Goal: Check status: Check status

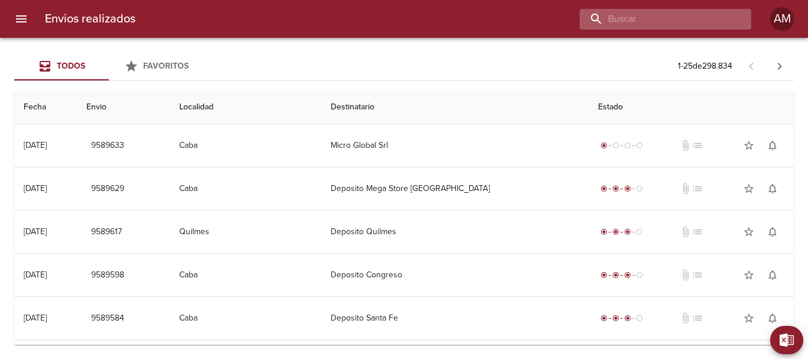
click at [694, 18] on input "buscar" at bounding box center [655, 19] width 151 height 21
type input "8851094"
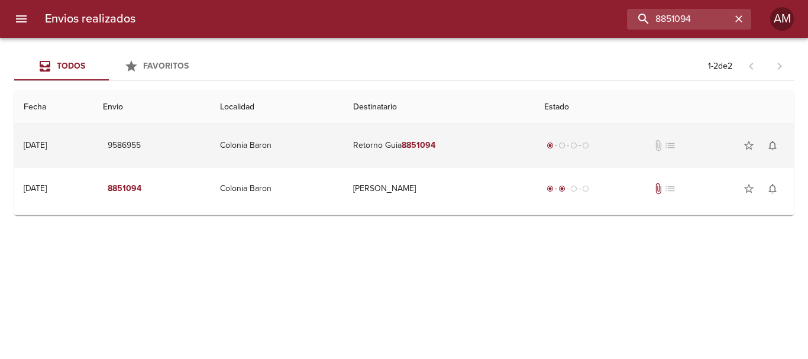
click at [432, 143] on em "8851094" at bounding box center [419, 145] width 34 height 10
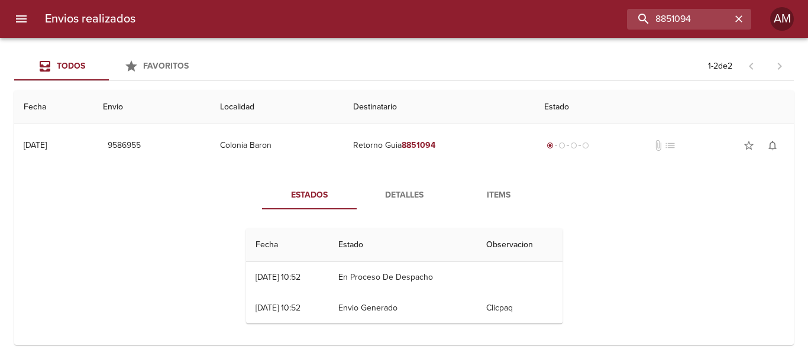
click at [406, 188] on span "Detalles" at bounding box center [404, 195] width 80 height 15
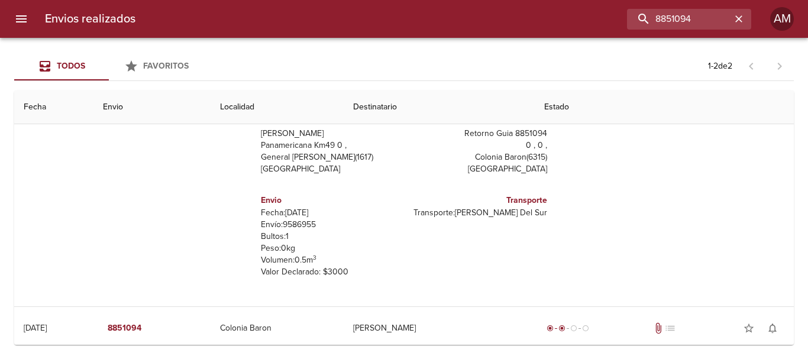
scroll to position [128, 0]
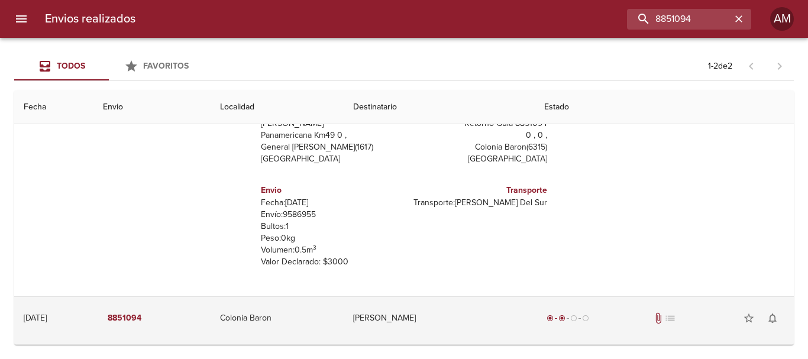
click at [405, 318] on td "[PERSON_NAME]" at bounding box center [439, 318] width 191 height 43
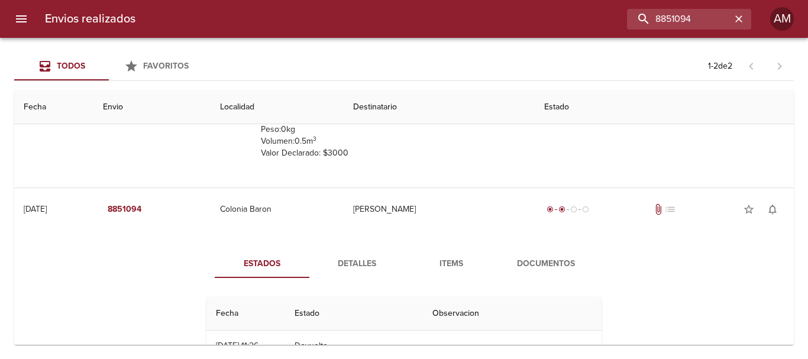
scroll to position [355, 0]
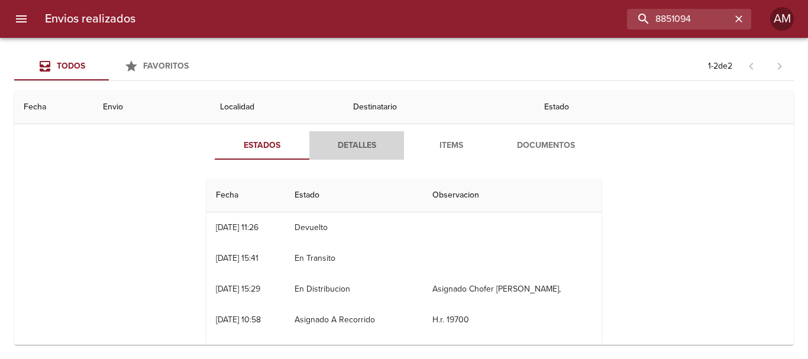
click at [357, 144] on span "Detalles" at bounding box center [356, 145] width 80 height 15
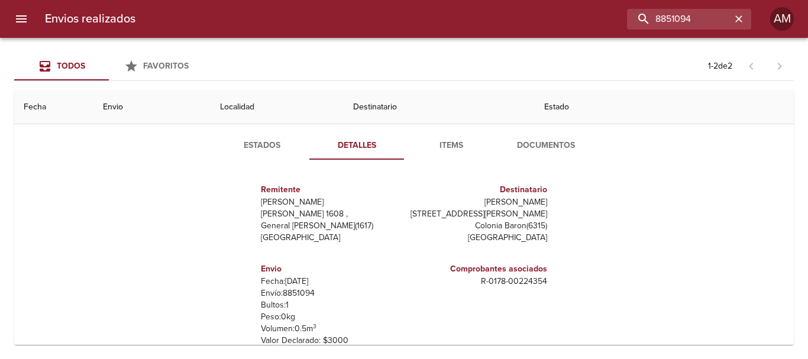
scroll to position [431, 0]
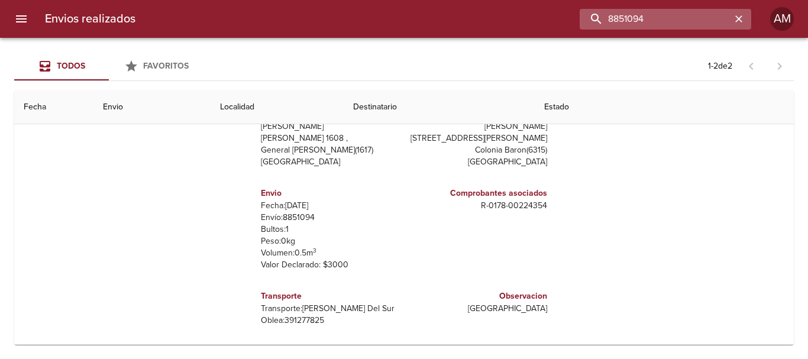
click at [677, 20] on input "8851094" at bounding box center [655, 19] width 151 height 21
type input "9153390"
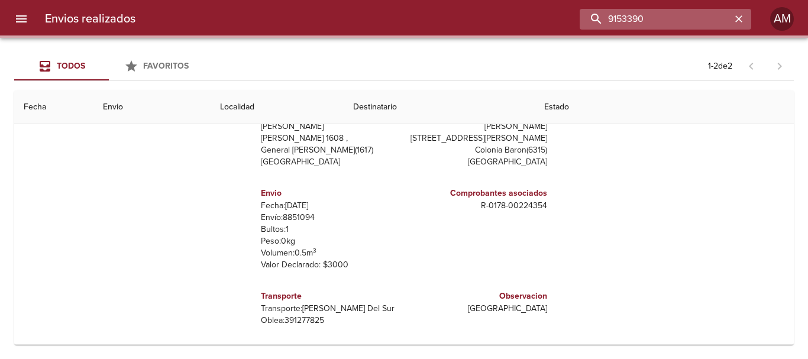
scroll to position [0, 0]
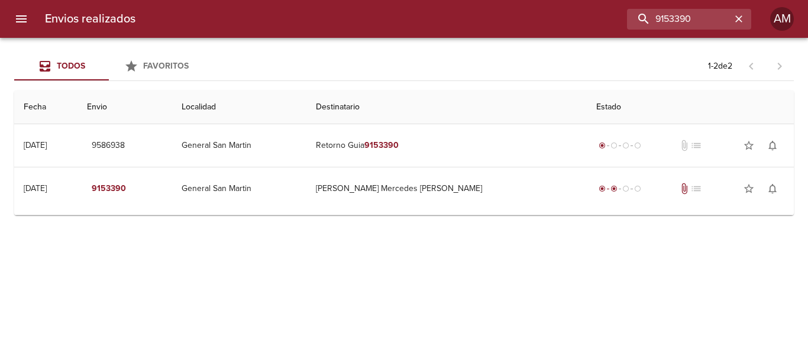
click at [415, 224] on div "Todos Favoritos 1 - 2 de 2 Fecha Envio Localidad Destinatario Estado [DATE] [DA…" at bounding box center [404, 198] width 808 height 321
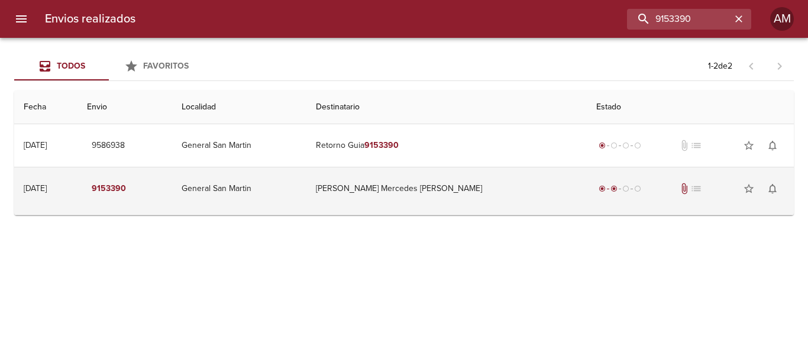
click at [426, 185] on td "[PERSON_NAME] Mercedes [PERSON_NAME]" at bounding box center [446, 188] width 280 height 43
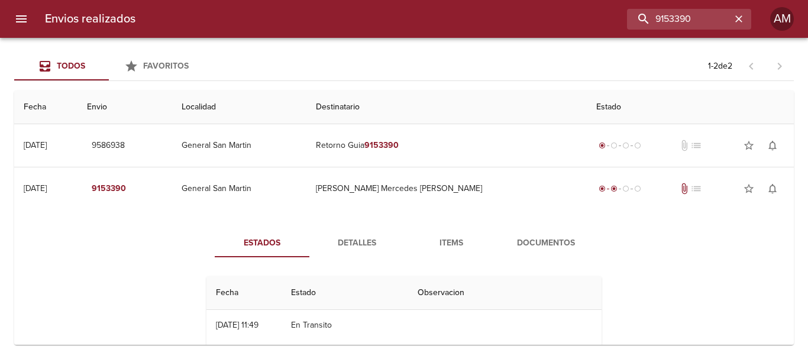
click at [357, 236] on span "Detalles" at bounding box center [356, 243] width 80 height 15
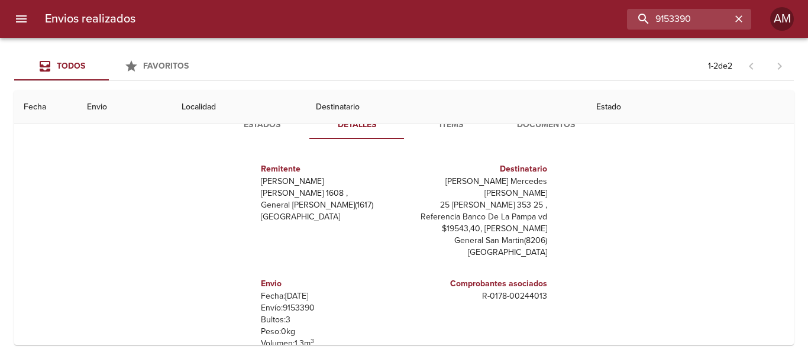
scroll to position [173, 0]
